Goal: Transaction & Acquisition: Download file/media

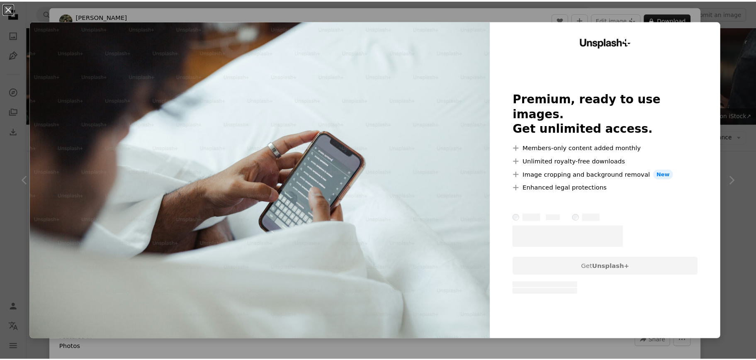
scroll to position [2231, 0]
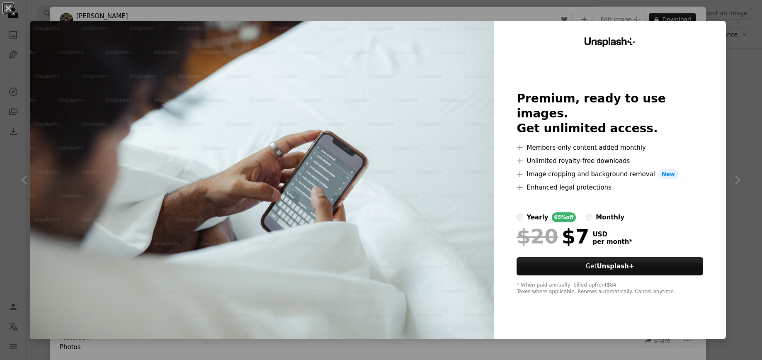
click at [735, 53] on div "An X shape Unsplash+ Premium, ready to use images. Get unlimited access. A plus…" at bounding box center [381, 180] width 762 height 360
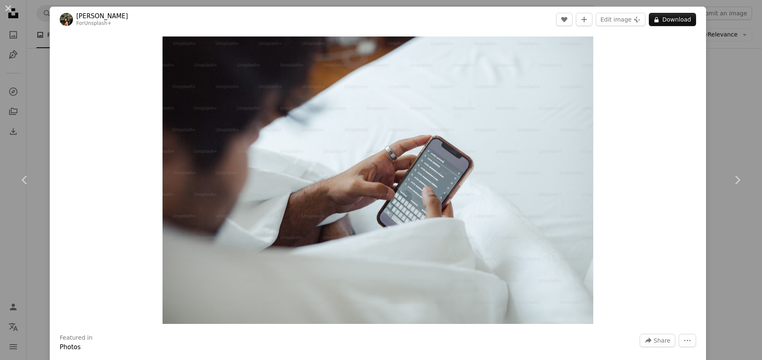
click at [728, 117] on div "An X shape Chevron left Chevron right [PERSON_NAME] For Unsplash+ A heart A plu…" at bounding box center [381, 180] width 762 height 360
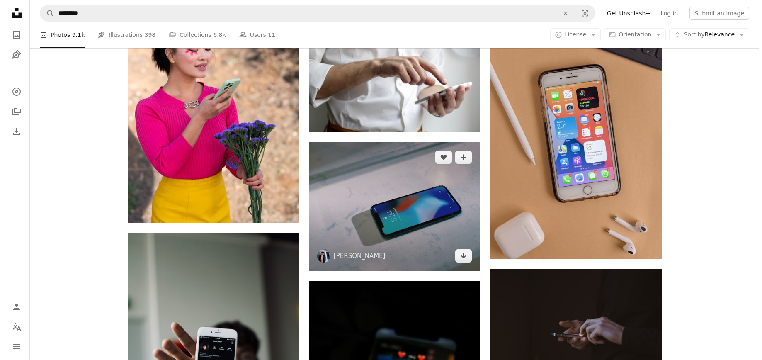
scroll to position [682, 0]
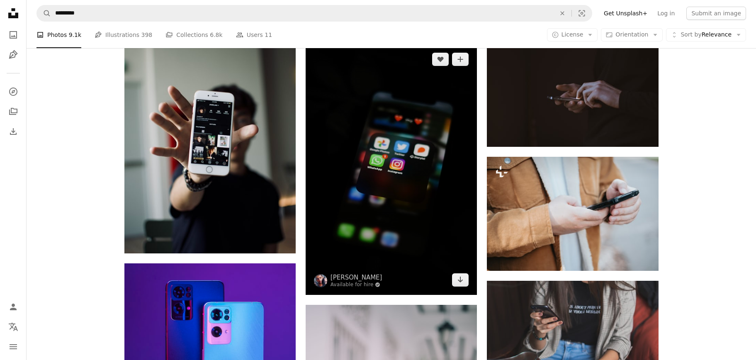
click at [394, 168] on img at bounding box center [391, 169] width 171 height 250
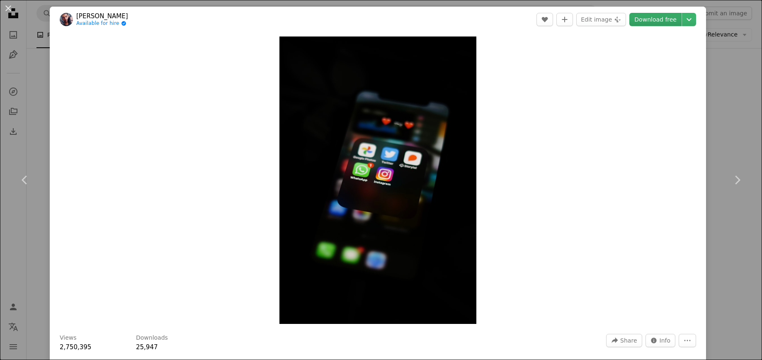
click at [666, 19] on link "Download free" at bounding box center [655, 19] width 52 height 13
